Goal: Task Accomplishment & Management: Use online tool/utility

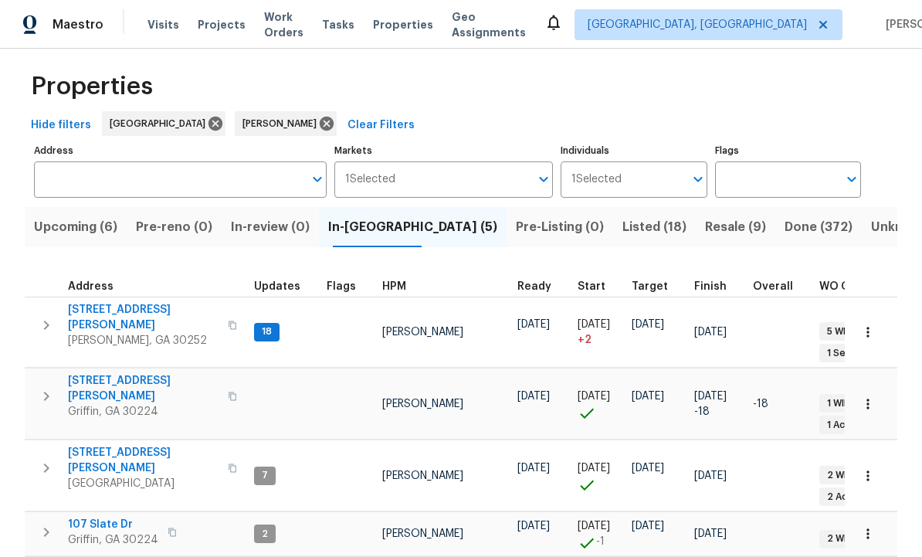
click at [107, 302] on span "[STREET_ADDRESS][PERSON_NAME]" at bounding box center [143, 317] width 151 height 31
click at [46, 321] on icon "button" at bounding box center [46, 325] width 5 height 9
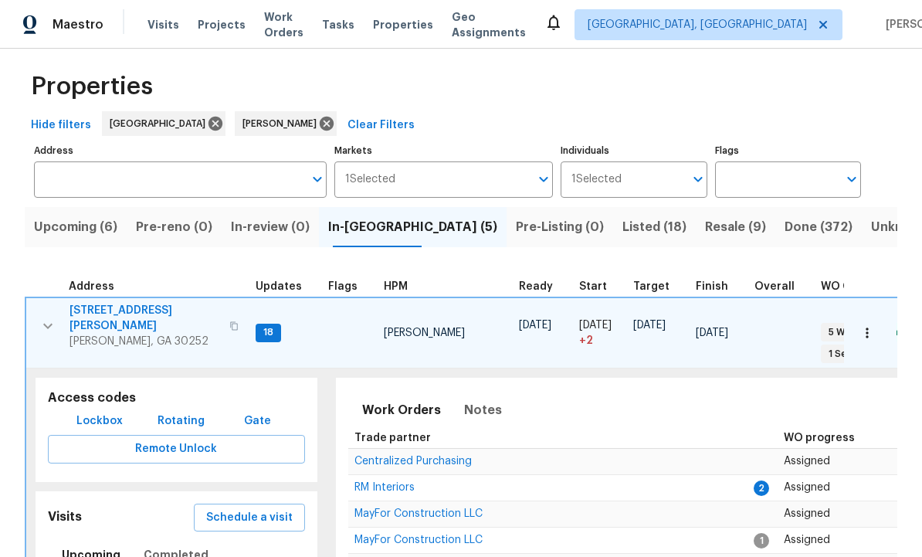
click at [248, 508] on span "Schedule a visit" at bounding box center [249, 517] width 87 height 19
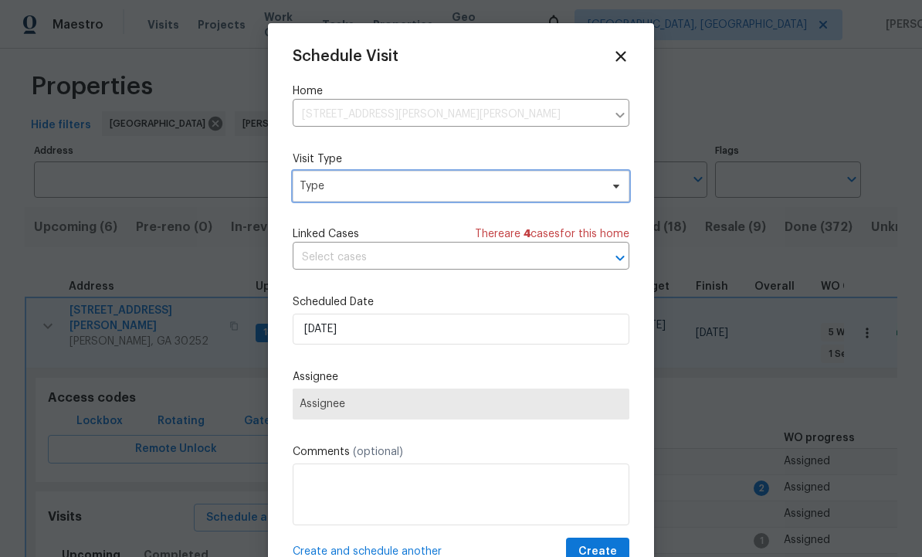
click at [385, 188] on span "Type" at bounding box center [450, 185] width 300 height 15
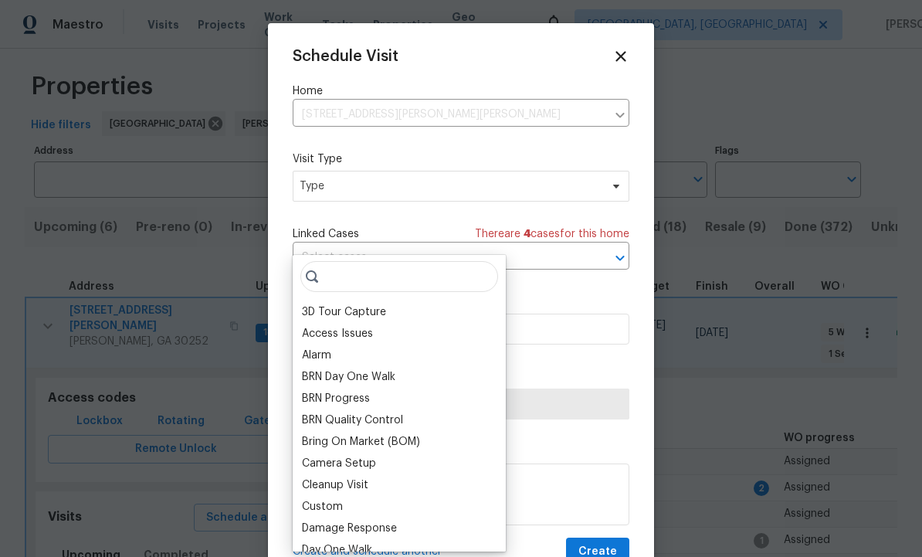
click at [362, 409] on div "BRN Quality Control" at bounding box center [399, 420] width 204 height 22
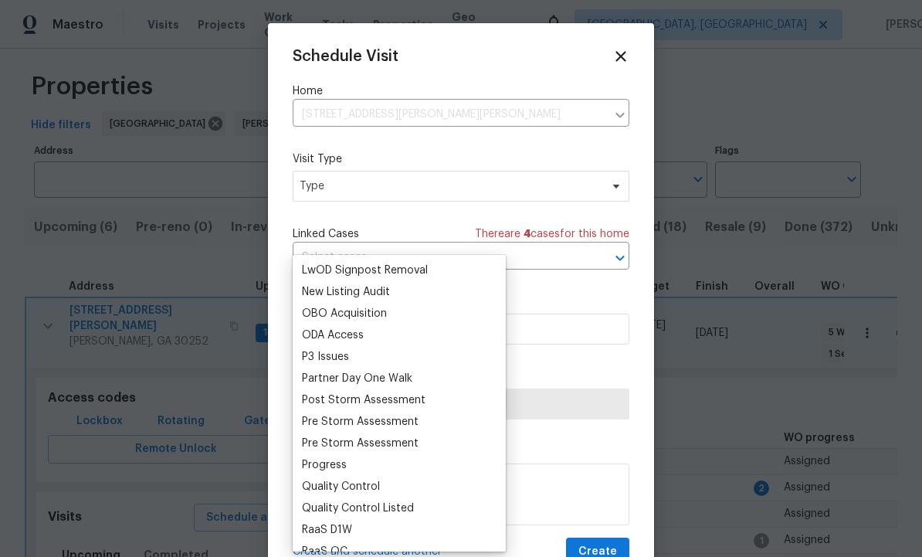
scroll to position [858, 0]
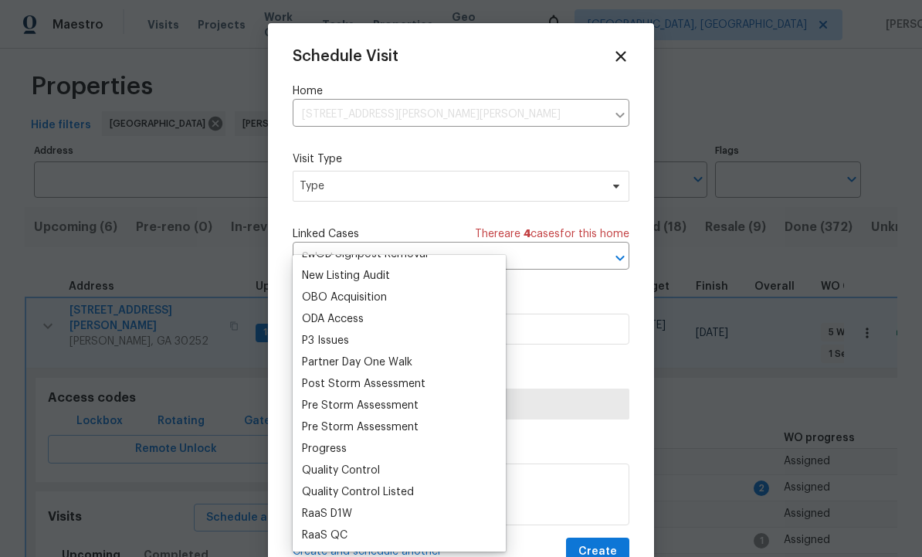
click at [354, 438] on div "Progress" at bounding box center [399, 449] width 204 height 22
click at [344, 441] on div "Progress" at bounding box center [324, 448] width 45 height 15
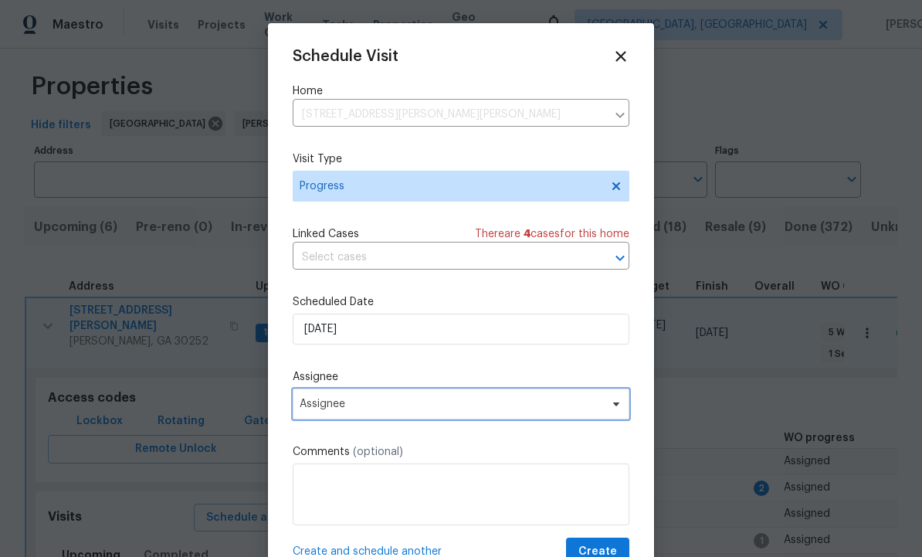
click at [383, 404] on span "Assignee" at bounding box center [451, 404] width 303 height 12
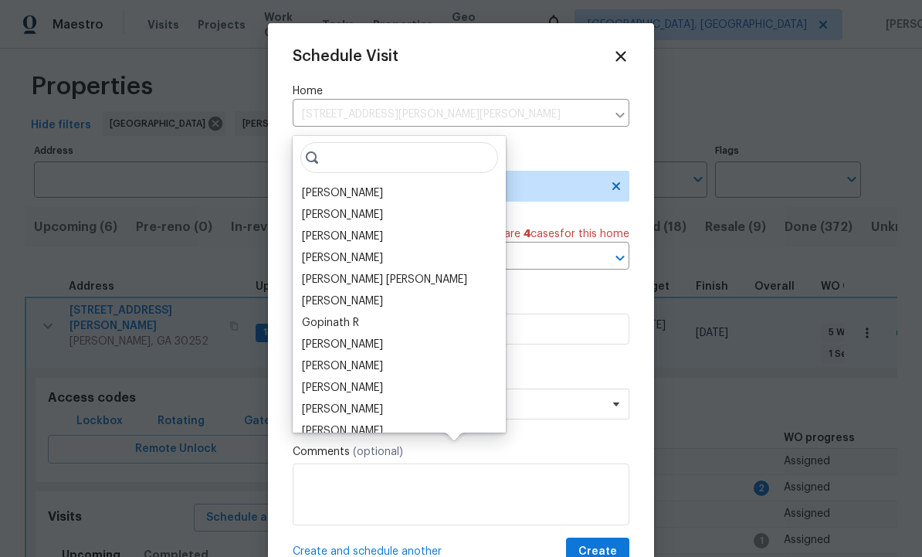
click at [361, 185] on div "[PERSON_NAME]" at bounding box center [342, 192] width 81 height 15
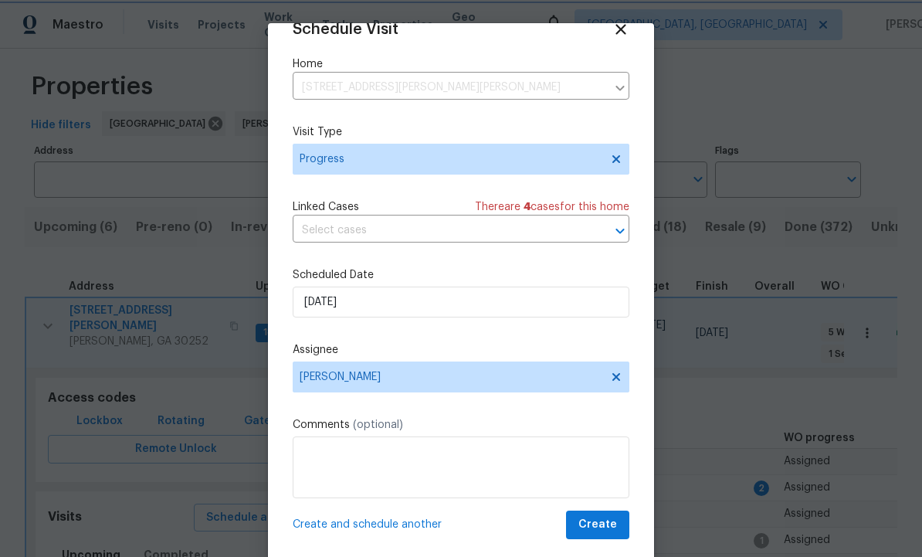
scroll to position [30, 0]
click at [603, 524] on span "Create" at bounding box center [598, 524] width 39 height 19
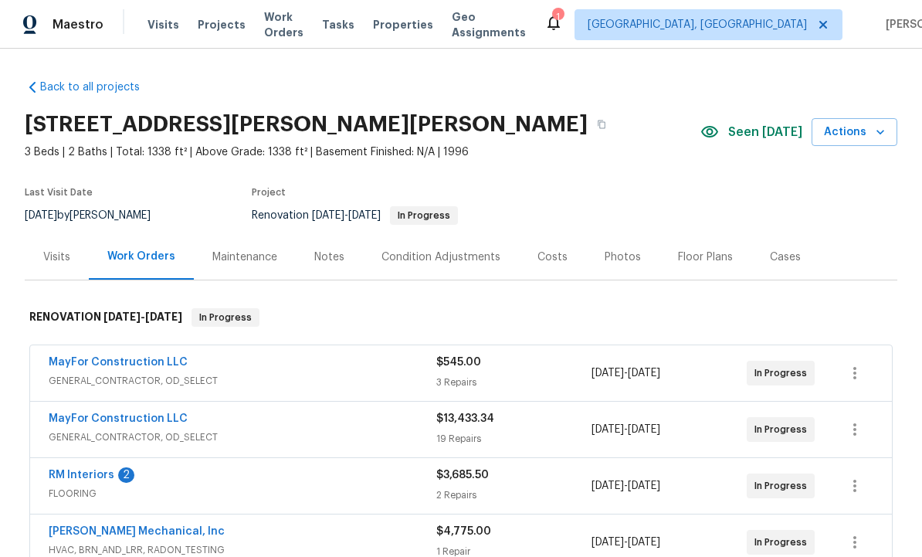
click at [331, 261] on div "Notes" at bounding box center [329, 256] width 30 height 15
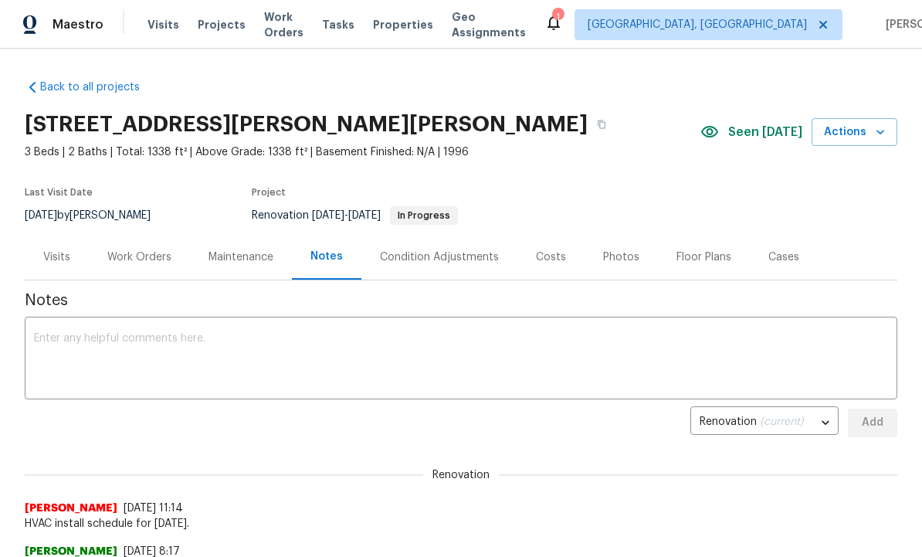
click at [211, 353] on textarea at bounding box center [461, 360] width 854 height 54
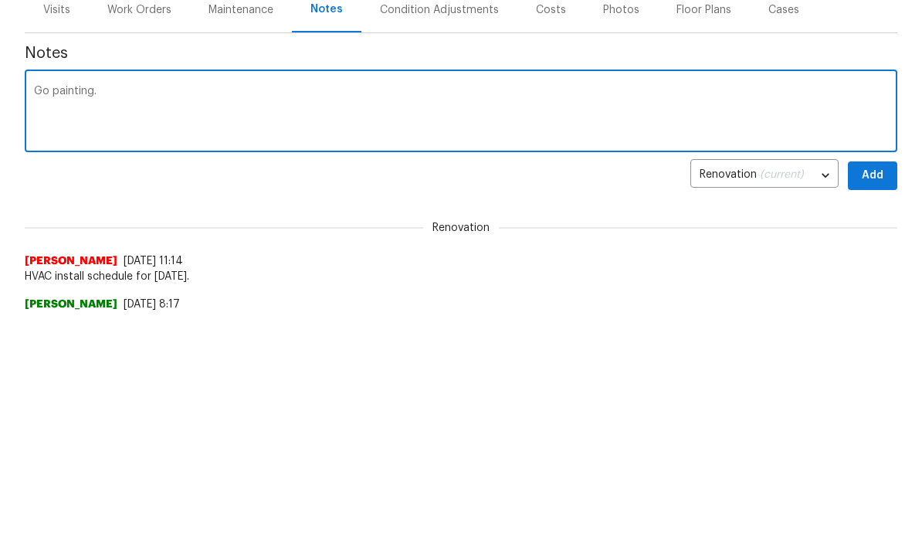
click at [56, 333] on textarea "Go painting." at bounding box center [461, 360] width 854 height 54
click at [38, 333] on textarea "Go painting." at bounding box center [461, 360] width 854 height 54
click at [56, 333] on textarea "Go painting." at bounding box center [461, 360] width 854 height 54
click at [177, 333] on textarea "GC painting." at bounding box center [461, 360] width 854 height 54
type textarea "GC painting. Power off. Called Snapping Shoals EMC, they resent signal. Should …"
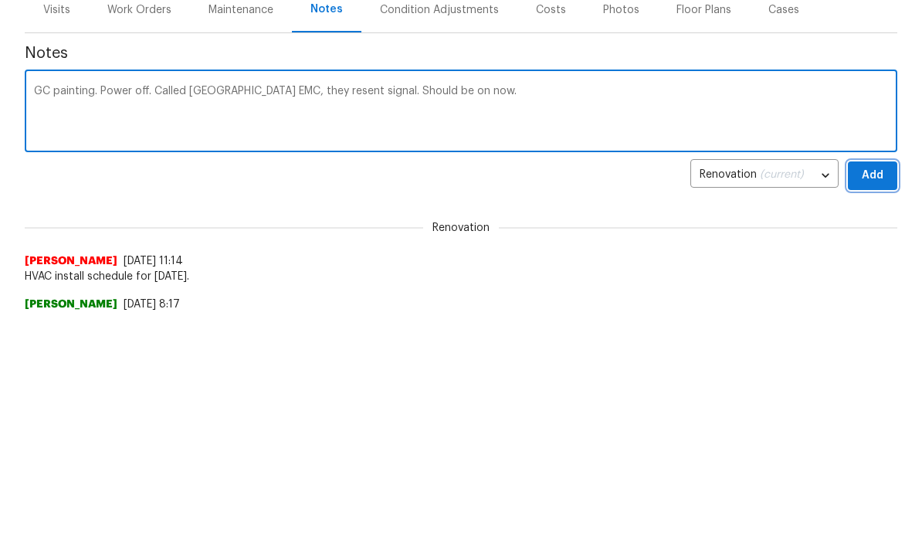
click at [884, 413] on span "Add" at bounding box center [872, 422] width 25 height 19
